Goal: Download file/media

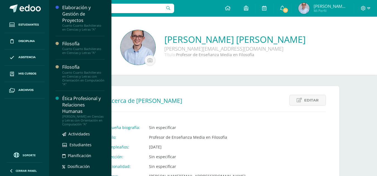
click at [79, 107] on div "Ética Profesional y Relaciones Humanas" at bounding box center [83, 105] width 42 height 19
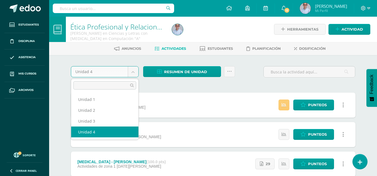
click at [134, 74] on body "Estudiantes Disciplina Asistencia Mis cursos Archivos Soporte Ayuda Reportar un…" at bounding box center [188, 136] width 377 height 273
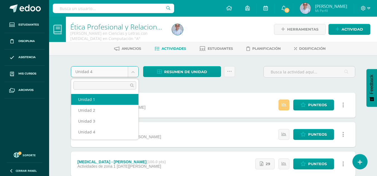
select select "Unidad 1"
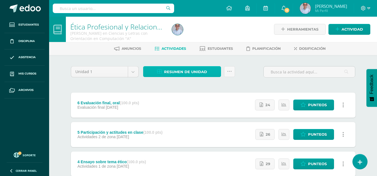
click at [189, 72] on span "Resumen de unidad" at bounding box center [185, 72] width 43 height 10
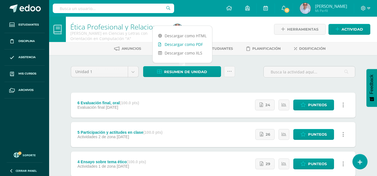
click at [178, 47] on link "Descargar como PDF" at bounding box center [181, 44] width 59 height 9
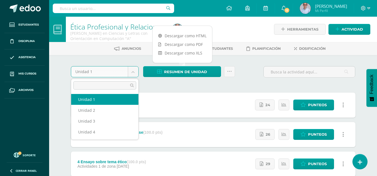
click at [131, 70] on body "Estudiantes Disciplina Asistencia Mis cursos Archivos Soporte Ayuda Reportar un…" at bounding box center [188, 151] width 377 height 303
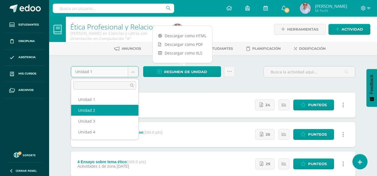
select select "Unidad 2"
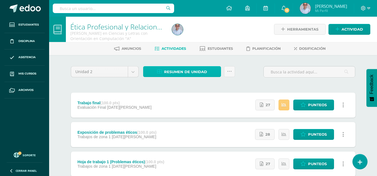
click at [177, 73] on span "Resumen de unidad" at bounding box center [185, 72] width 43 height 10
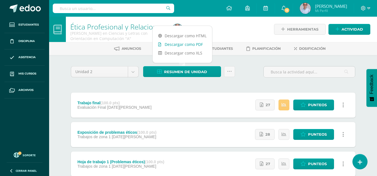
click at [181, 44] on link "Descargar como PDF" at bounding box center [181, 44] width 59 height 9
click at [132, 72] on body "Estudiantes Disciplina Asistencia Mis cursos Archivos Soporte Ayuda Reportar un…" at bounding box center [188, 136] width 377 height 273
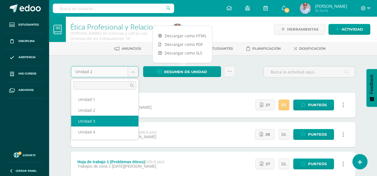
select select "Unidad 3"
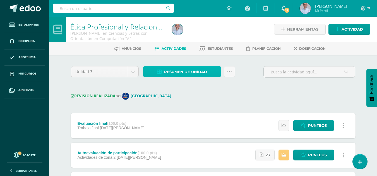
click at [183, 72] on span "Resumen de unidad" at bounding box center [185, 72] width 43 height 10
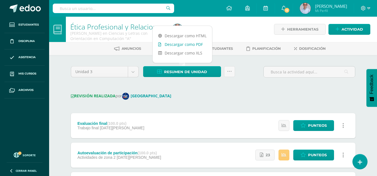
click at [176, 45] on link "Descargar como PDF" at bounding box center [181, 44] width 59 height 9
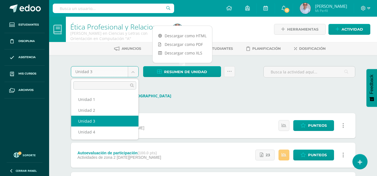
click at [134, 73] on body "Estudiantes Disciplina Asistencia Mis cursos Archivos Soporte Ayuda Reportar un…" at bounding box center [188, 147] width 377 height 294
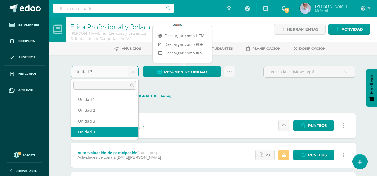
select select "Unidad 4"
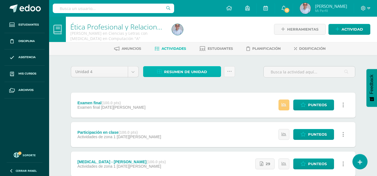
click at [183, 70] on span "Resumen de unidad" at bounding box center [185, 72] width 43 height 10
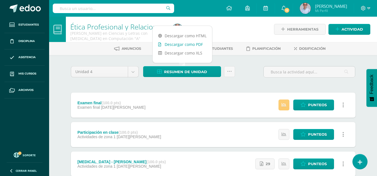
click at [174, 46] on link "Descargar como PDF" at bounding box center [181, 44] width 59 height 9
